Goal: Find specific page/section: Find specific page/section

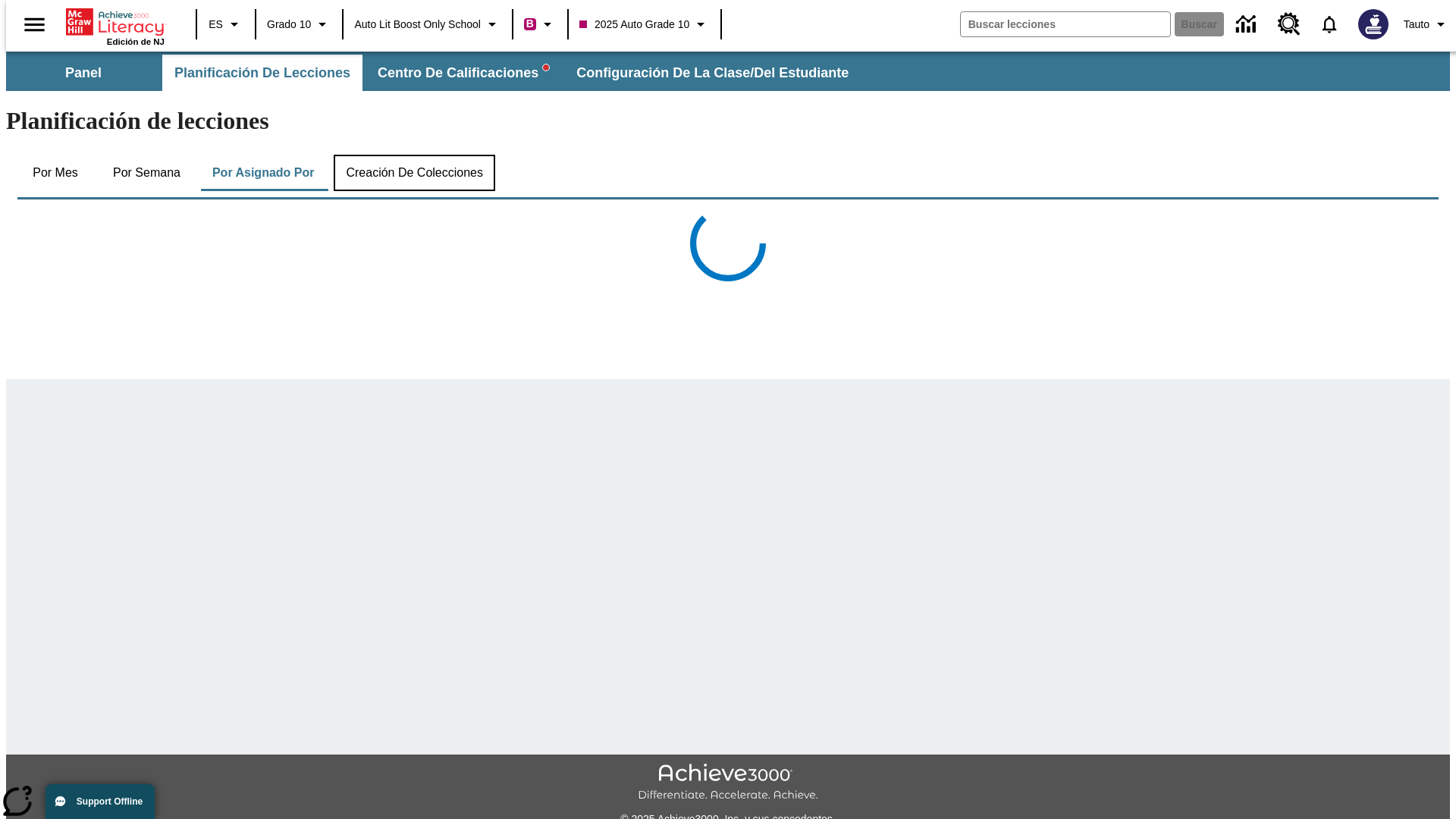
click at [412, 155] on button "Creación de colecciones" at bounding box center [414, 173] width 162 height 36
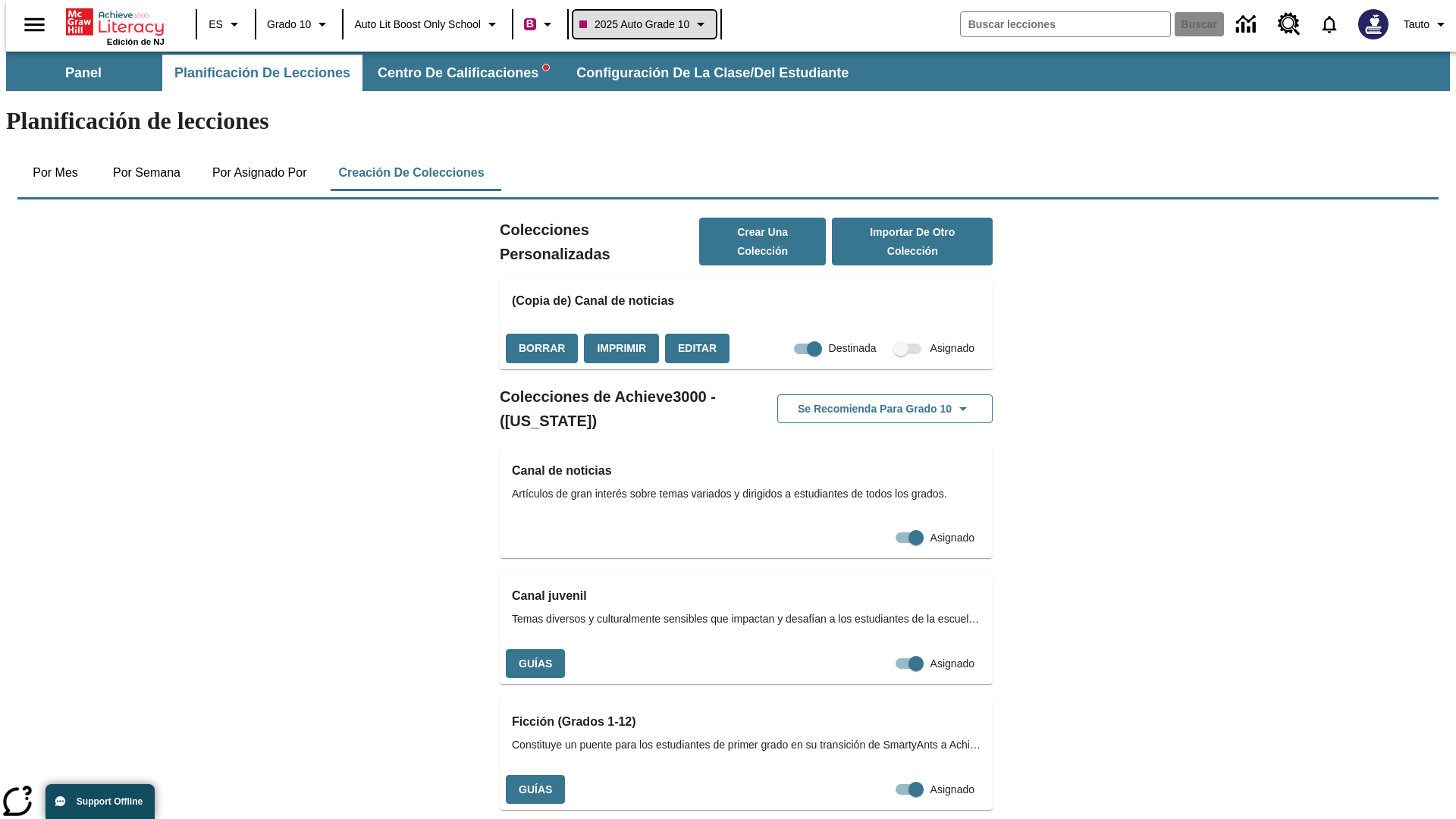
click at [647, 24] on span "2025 Auto Grade 10" at bounding box center [634, 24] width 110 height 16
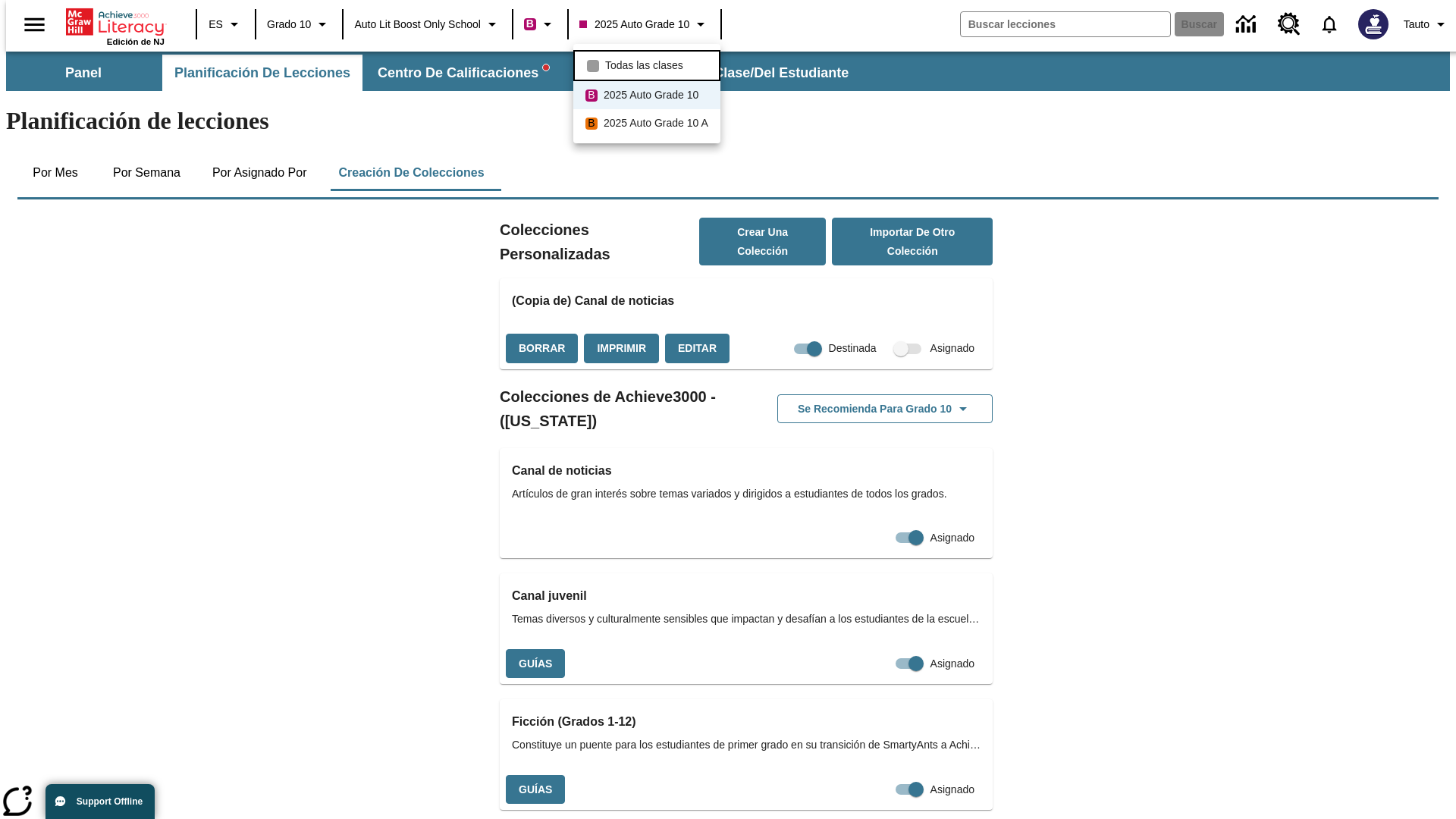
click at [649, 63] on span "Todas las clases" at bounding box center [645, 65] width 78 height 16
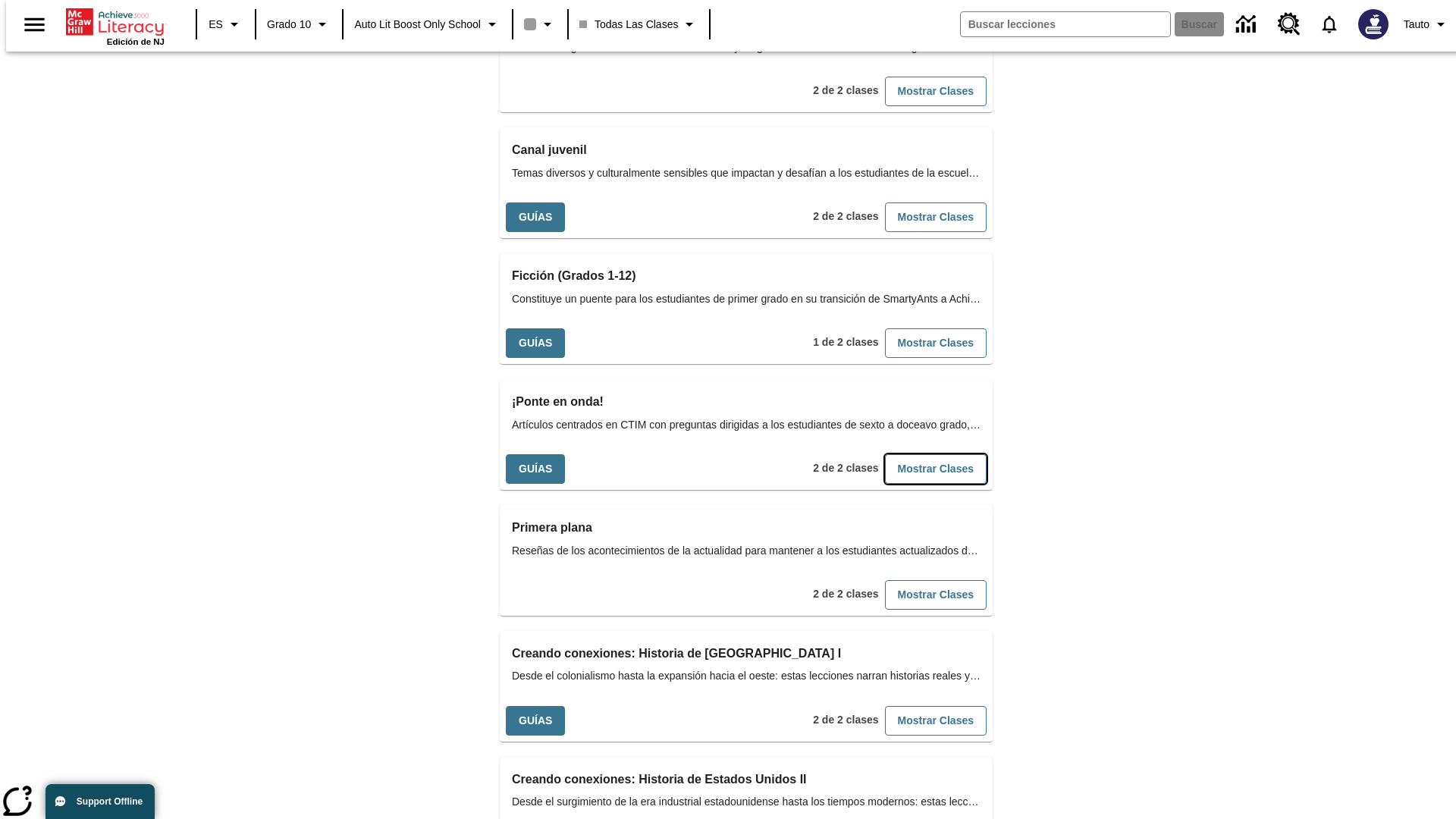
click at [911, 454] on button "Mostrar Clases" at bounding box center [936, 469] width 101 height 29
